Goal: Transaction & Acquisition: Subscribe to service/newsletter

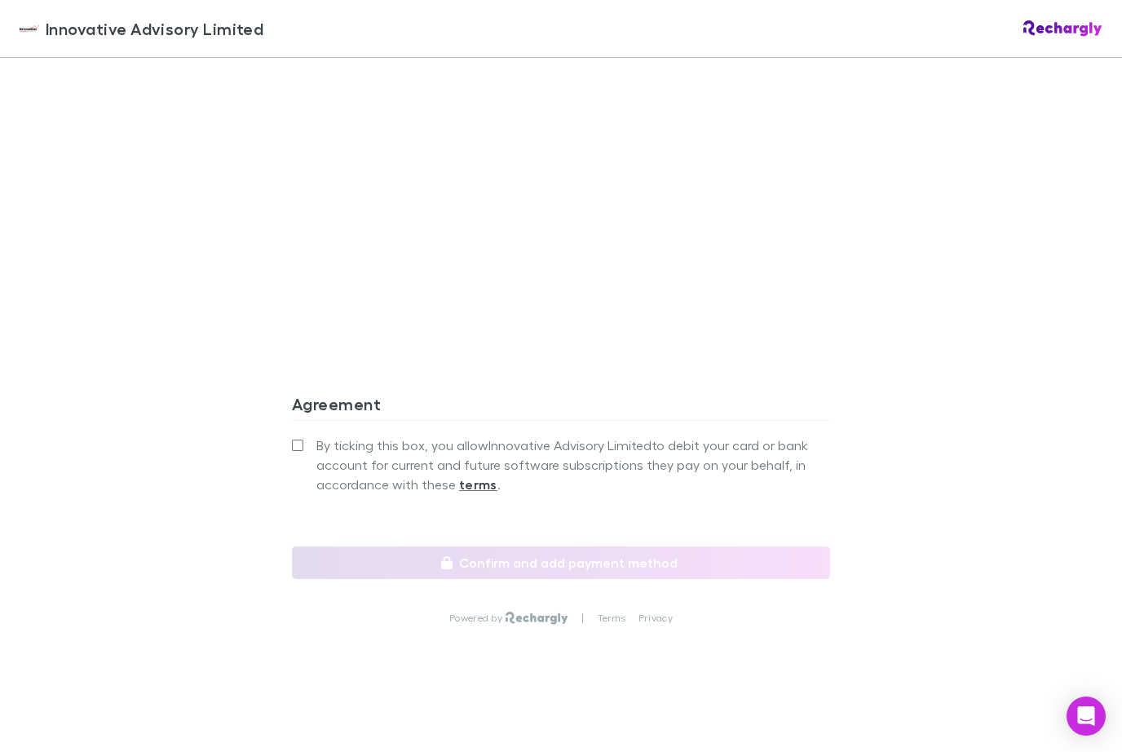
scroll to position [1347, 0]
click at [293, 455] on label "By ticking this box, you allow Innovative Advisory Limited to debit your card o…" at bounding box center [561, 464] width 538 height 59
click at [292, 451] on icon at bounding box center [297, 445] width 11 height 13
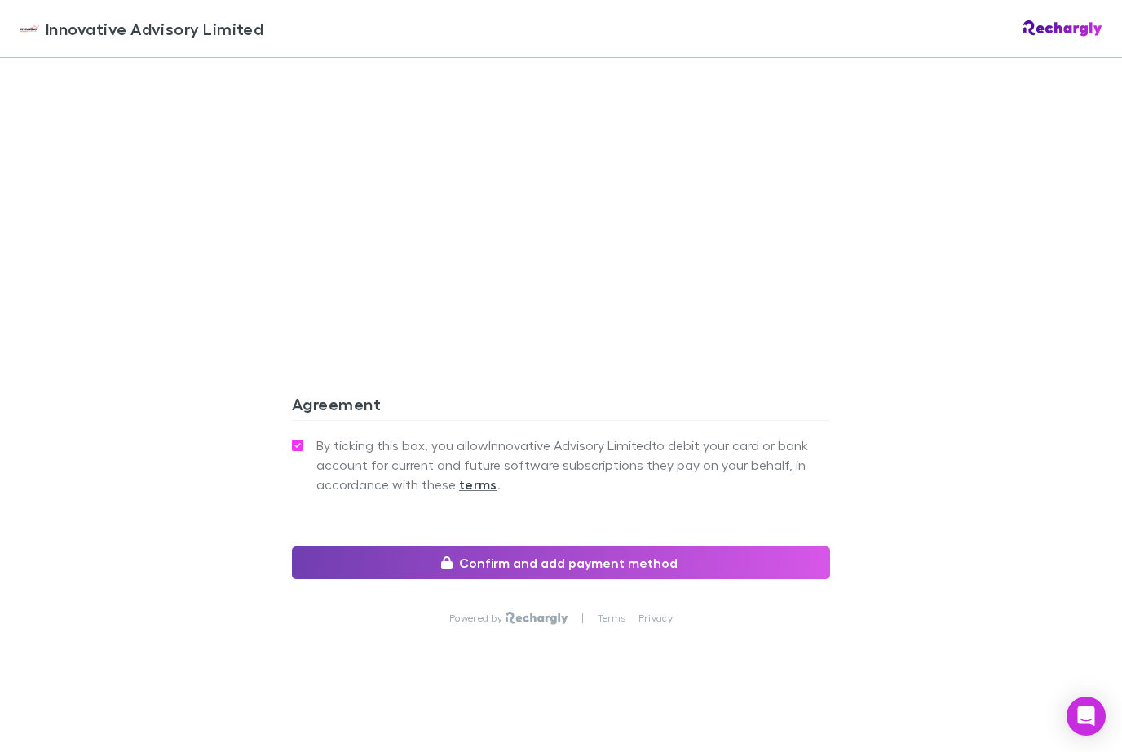
click at [525, 569] on button "Confirm and add payment method" at bounding box center [561, 562] width 538 height 33
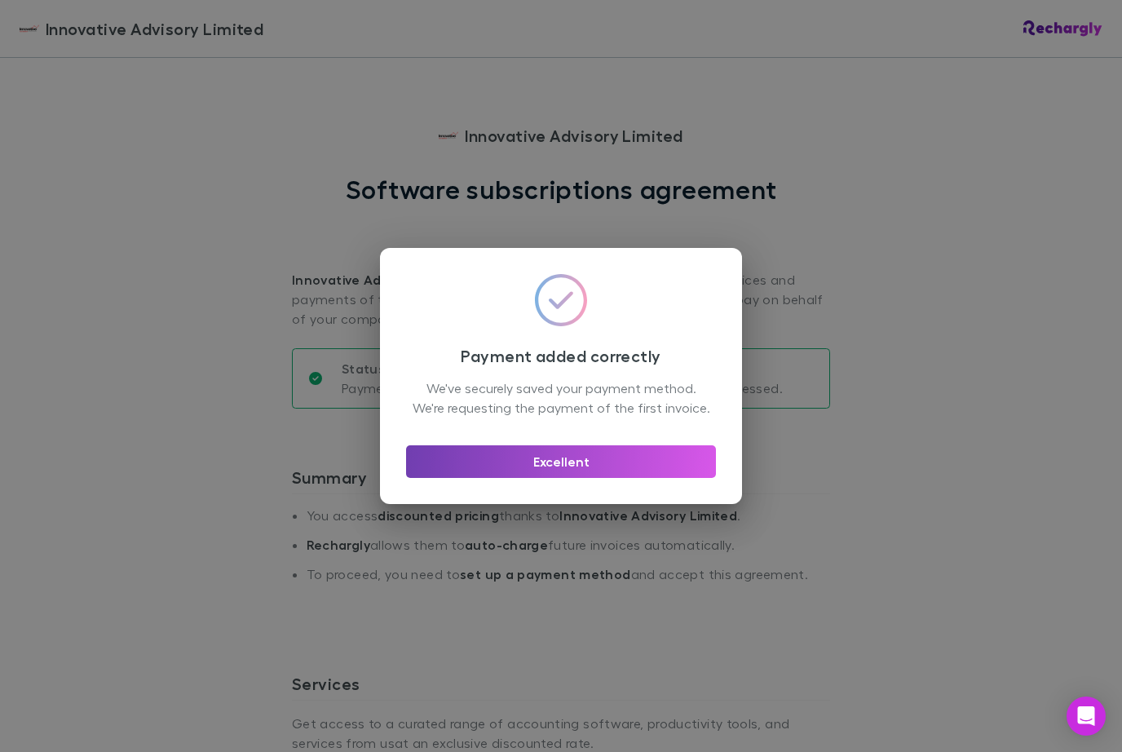
click at [590, 477] on button "Excellent" at bounding box center [561, 461] width 310 height 33
